Goal: Task Accomplishment & Management: Complete application form

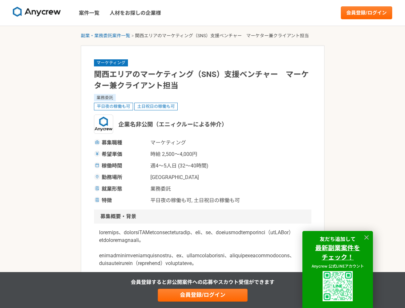
click at [202, 154] on span "時給 2,500〜4,000円" at bounding box center [182, 154] width 64 height 8
click at [37, 13] on img at bounding box center [37, 12] width 48 height 10
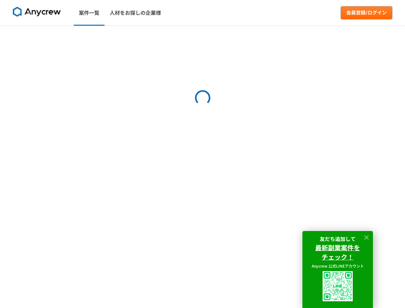
click at [367, 13] on link "会員登録/ログイン" at bounding box center [366, 12] width 51 height 13
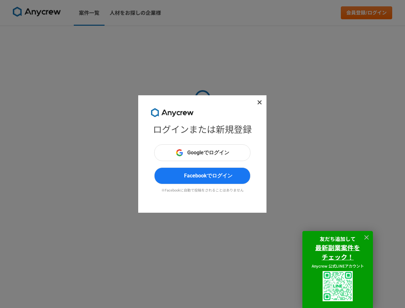
click at [106, 36] on div "ログインまたは新規登録 Googleでログイン Facebookでログイン ※Facebookに自動で投稿をされることはありません" at bounding box center [202, 154] width 405 height 308
click at [203, 295] on div "ログインまたは新規登録 Googleでログイン Facebookでログイン ※Facebookに自動で投稿をされることはありません" at bounding box center [202, 154] width 405 height 308
click at [338, 286] on img at bounding box center [338, 286] width 30 height 30
click at [367, 237] on icon at bounding box center [366, 237] width 4 height 4
